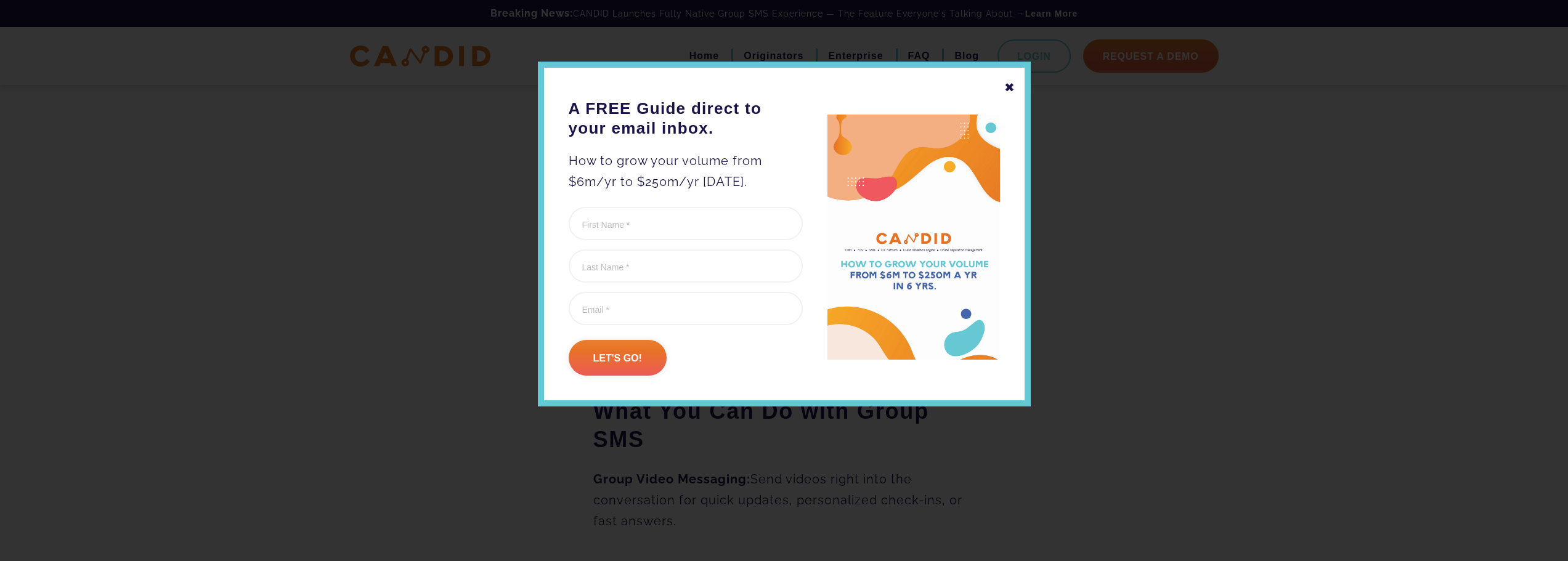
scroll to position [815, 0]
click at [1012, 88] on div "✖" at bounding box center [1009, 87] width 11 height 21
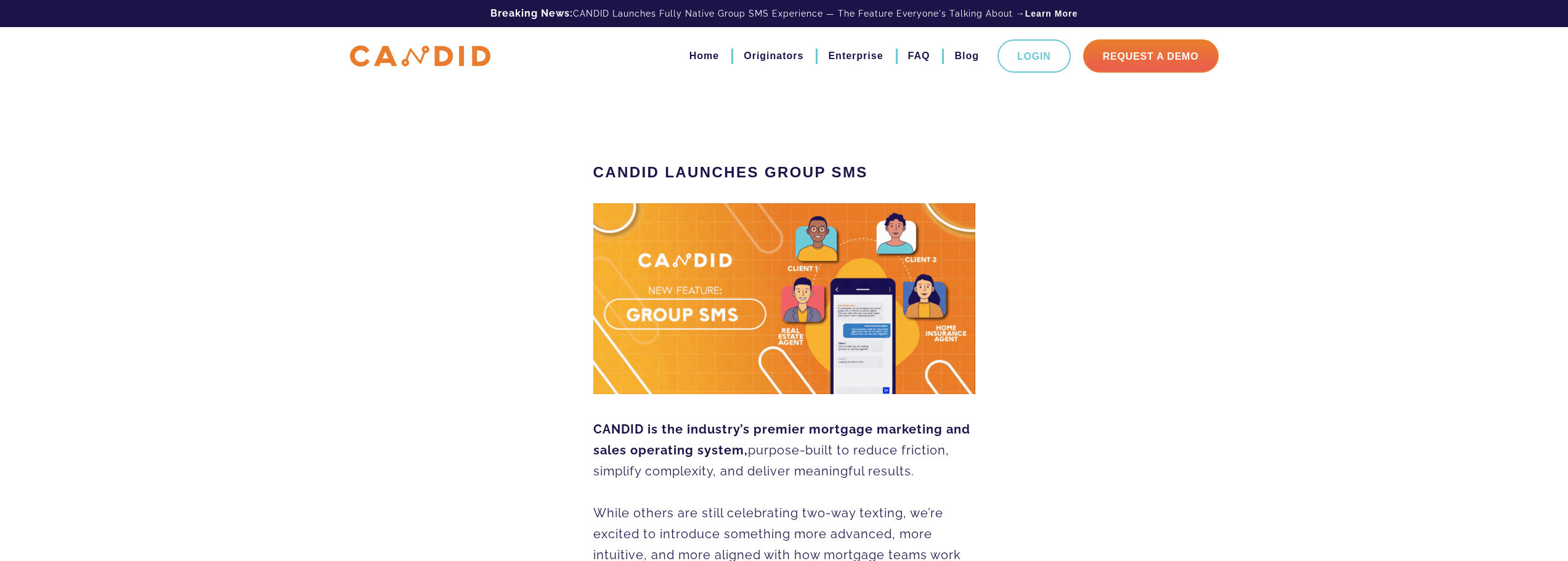
scroll to position [5, 0]
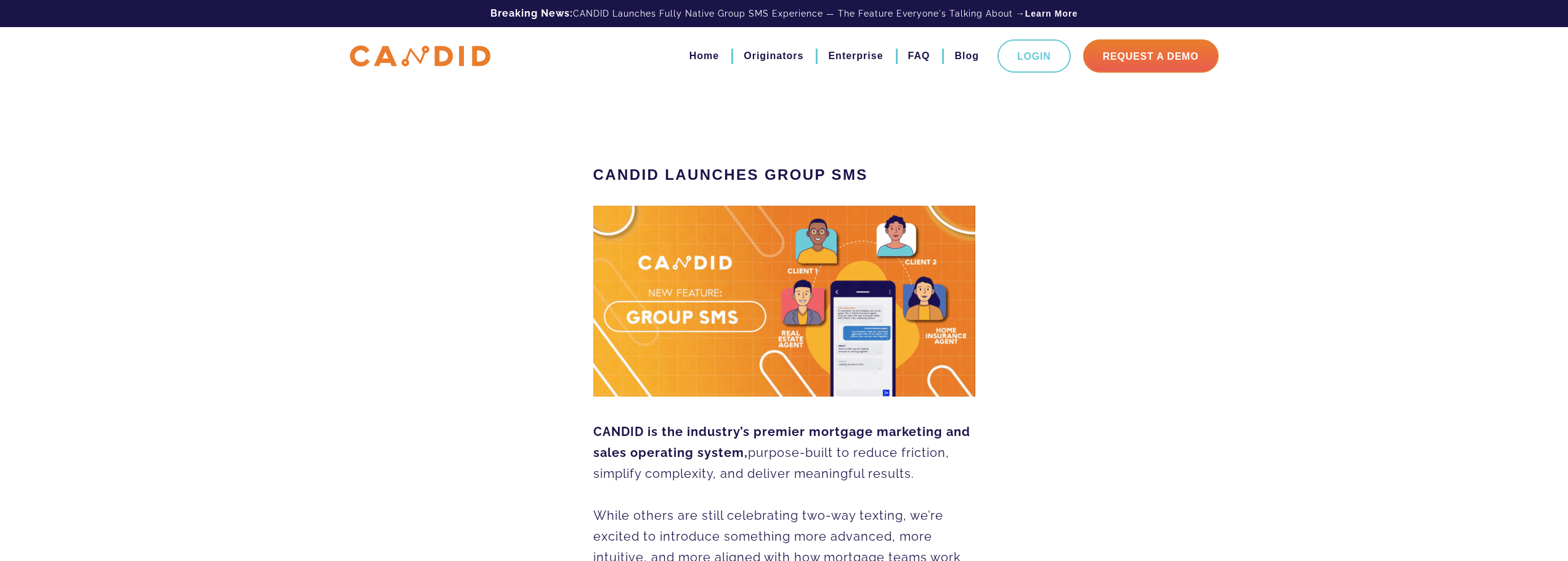
click at [905, 58] on li "FAQ" at bounding box center [913, 56] width 35 height 21
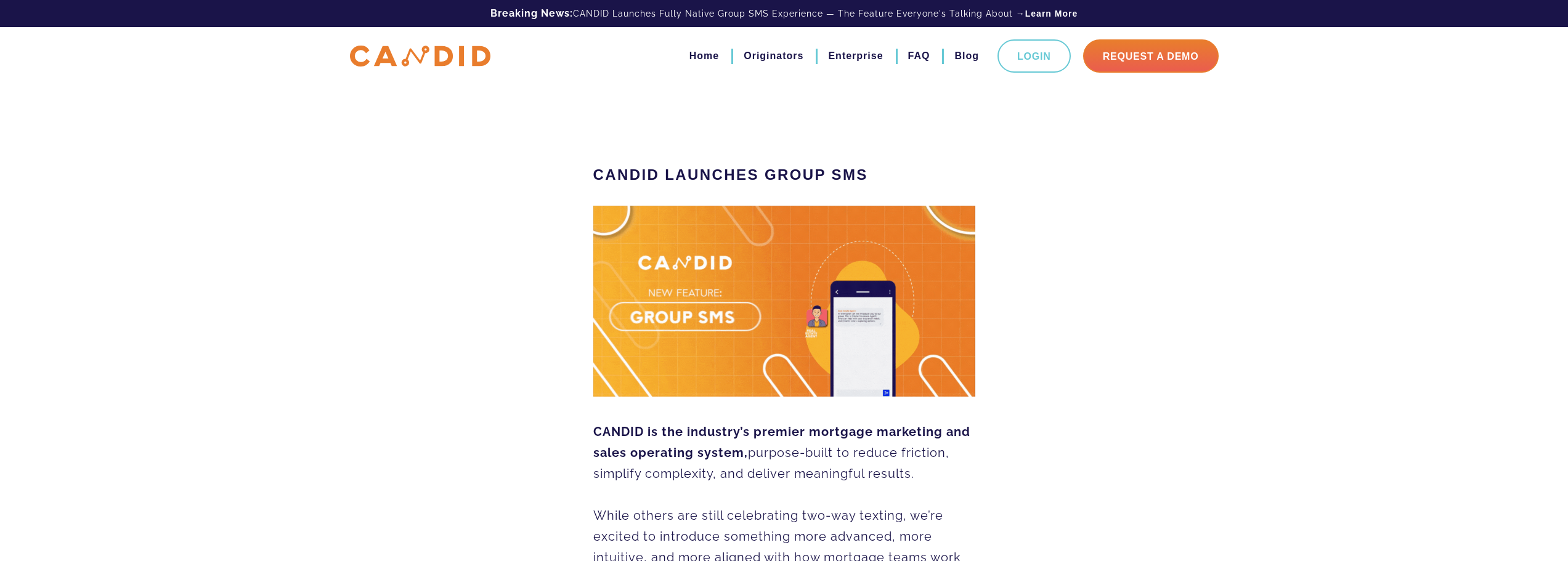
click at [869, 58] on link "Enterprise" at bounding box center [855, 56] width 55 height 21
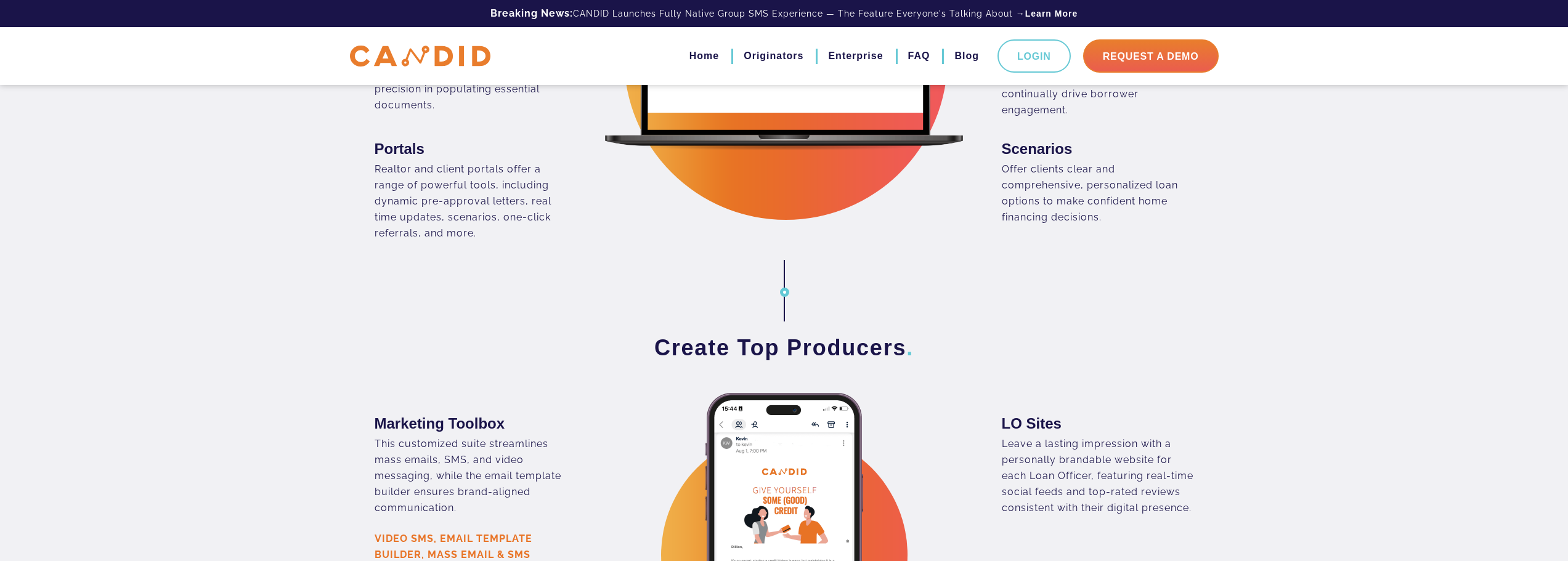
scroll to position [1171, 0]
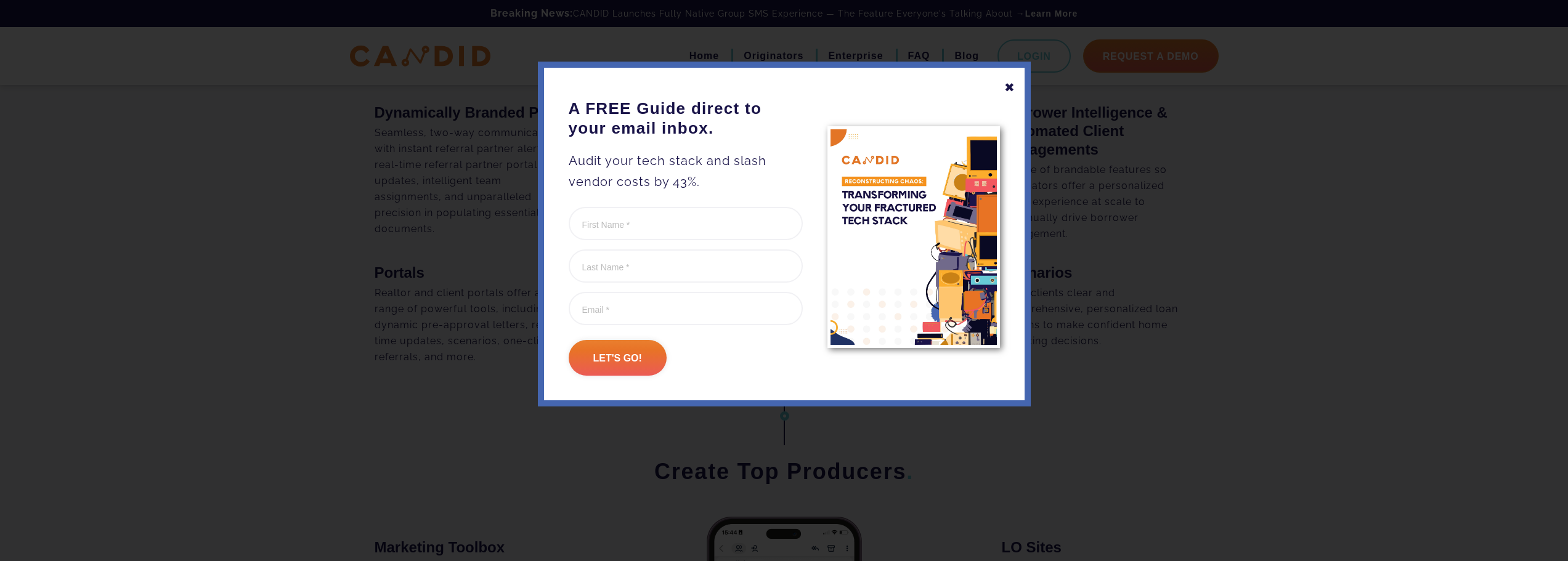
click at [1003, 88] on div "✖ A FREE Guide direct to your email inbox. Audit your tech stack and slash vend…" at bounding box center [784, 235] width 493 height 345
click at [1008, 87] on div "✖" at bounding box center [1009, 87] width 11 height 21
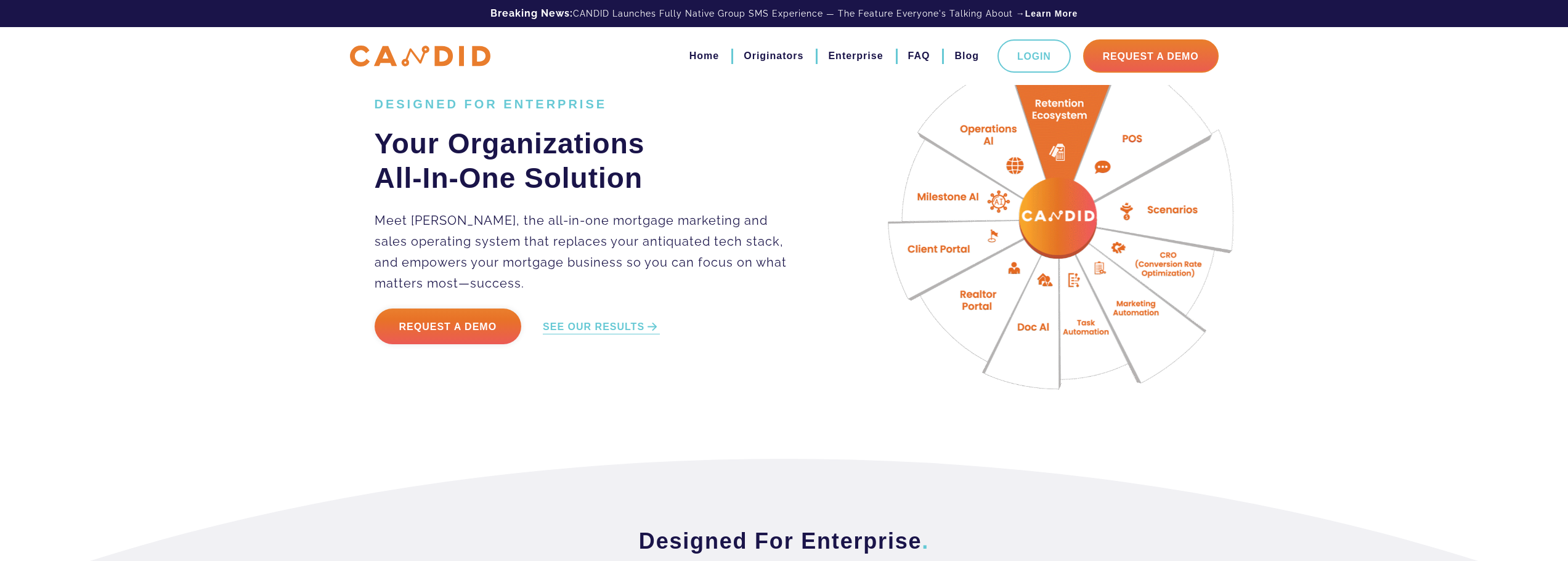
scroll to position [0, 0]
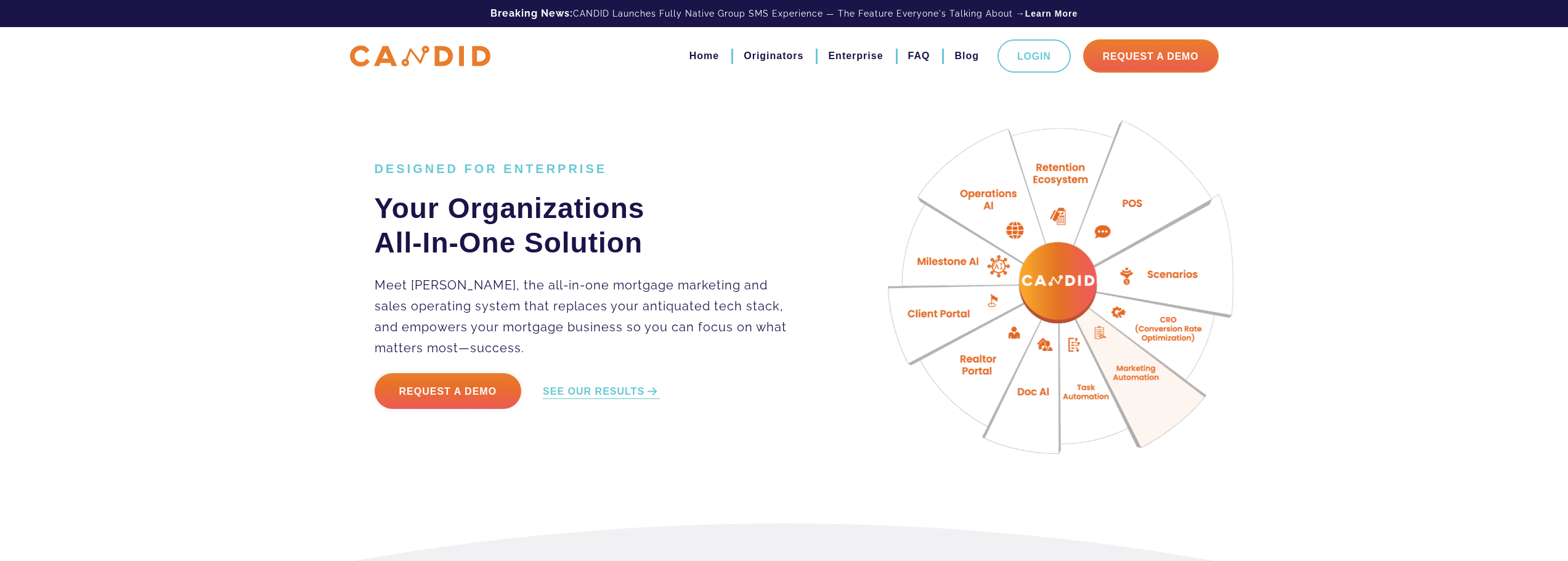
click at [917, 51] on link "FAQ" at bounding box center [918, 56] width 22 height 21
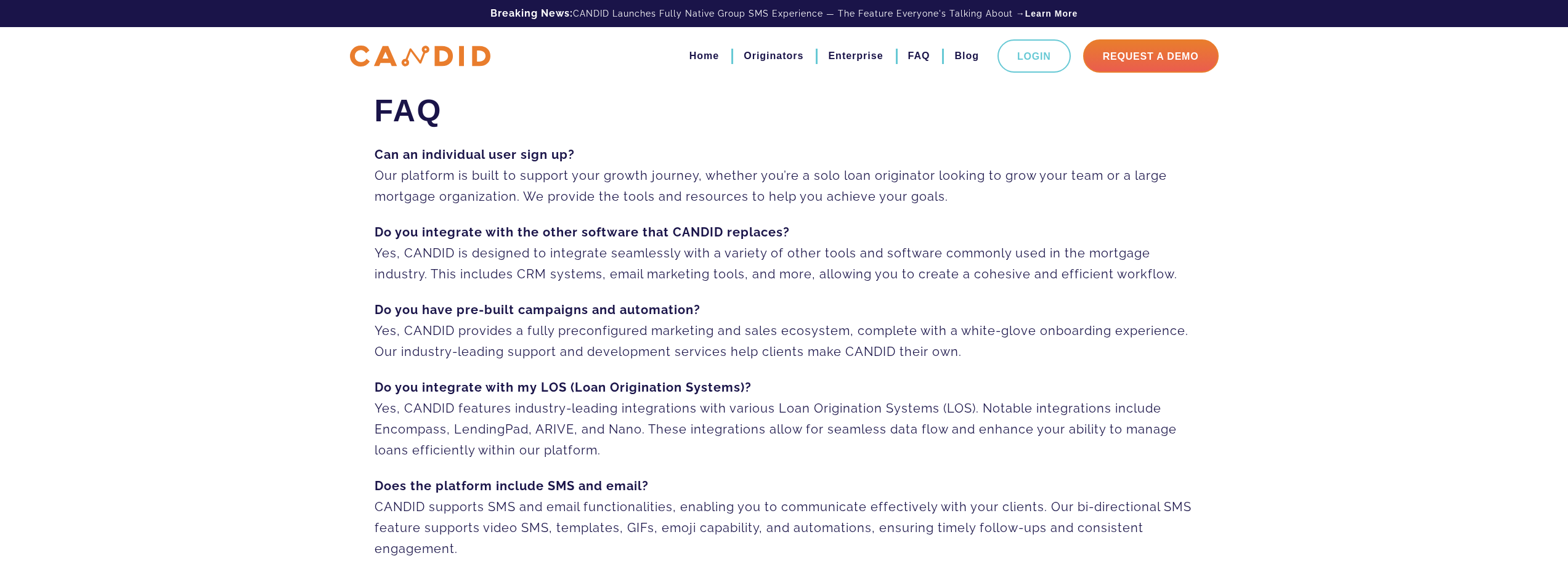
click at [762, 66] on link "Originators" at bounding box center [774, 56] width 60 height 21
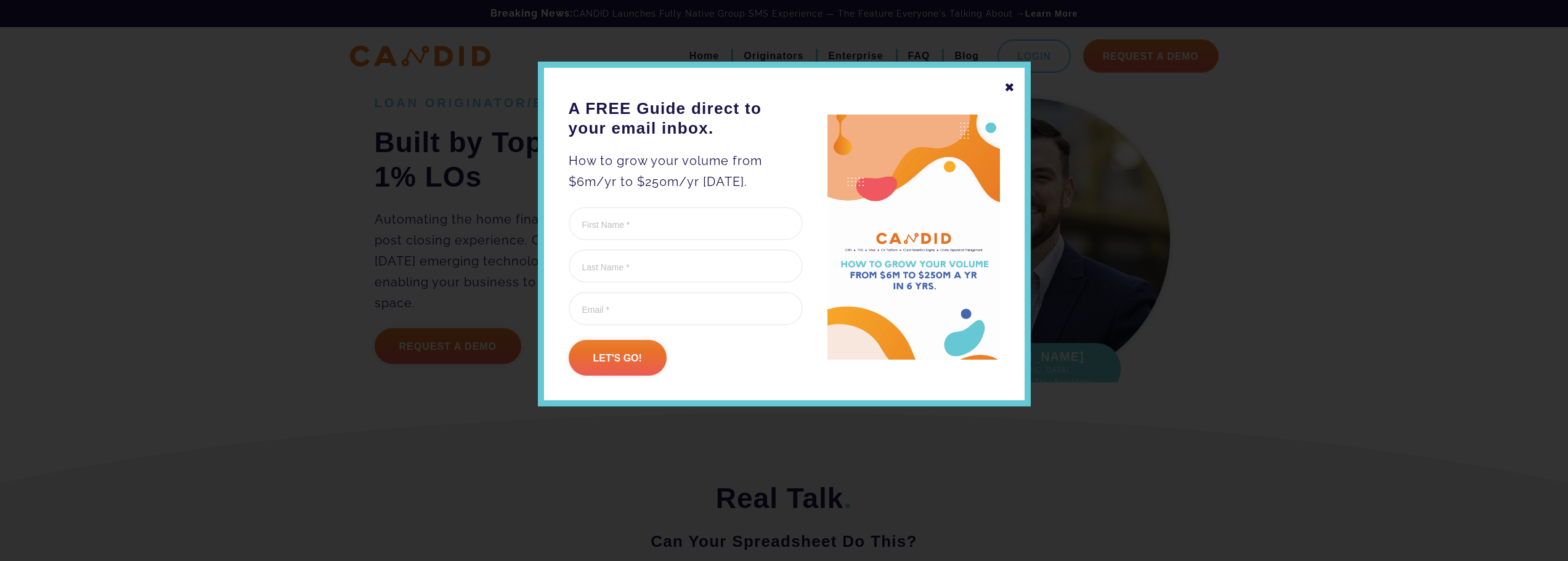
click at [1010, 92] on div "✖" at bounding box center [1009, 87] width 11 height 21
